Goal: Task Accomplishment & Management: Use online tool/utility

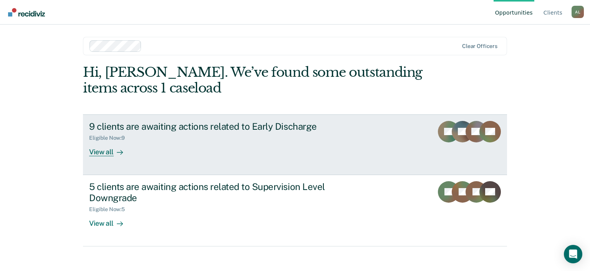
click at [105, 152] on div "View all" at bounding box center [110, 148] width 43 height 15
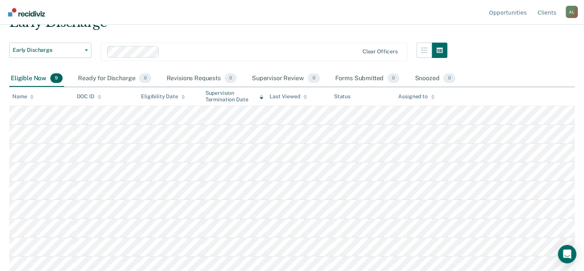
scroll to position [42, 0]
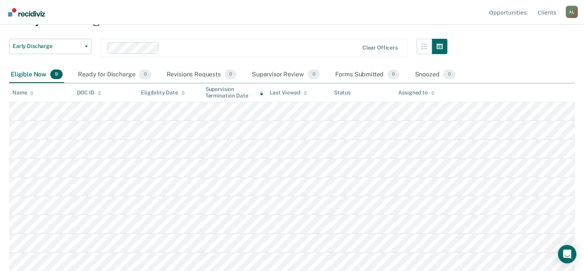
click at [36, 73] on div "Eligible Now 9" at bounding box center [36, 74] width 55 height 17
click at [80, 45] on span "Early Discharge" at bounding box center [47, 46] width 69 height 7
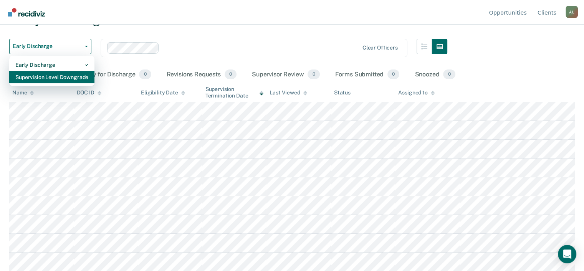
click at [69, 77] on div "Supervision Level Downgrade" at bounding box center [51, 77] width 73 height 12
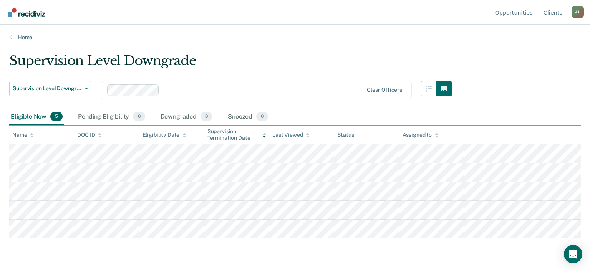
click at [40, 119] on div "Eligible Now 5" at bounding box center [36, 117] width 55 height 17
click at [34, 115] on div "Eligible Now 5" at bounding box center [36, 117] width 55 height 17
click at [37, 116] on div "Eligible Now 5" at bounding box center [36, 117] width 55 height 17
click at [86, 85] on button "Supervision Level Downgrade" at bounding box center [50, 88] width 82 height 15
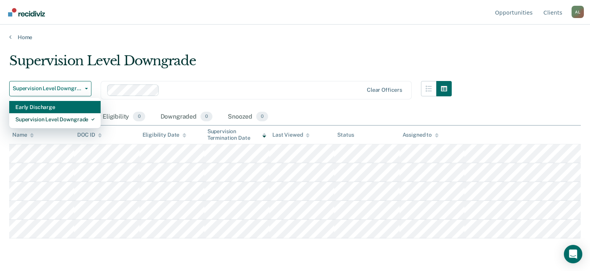
click at [68, 106] on div "Early Discharge" at bounding box center [54, 107] width 79 height 12
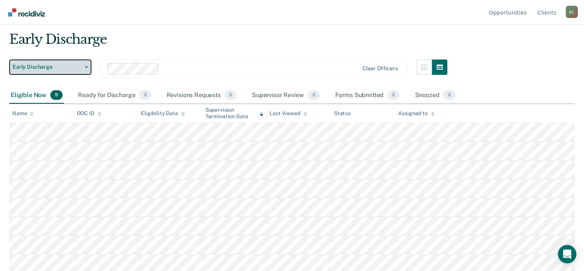
scroll to position [42, 0]
